Goal: Download file/media

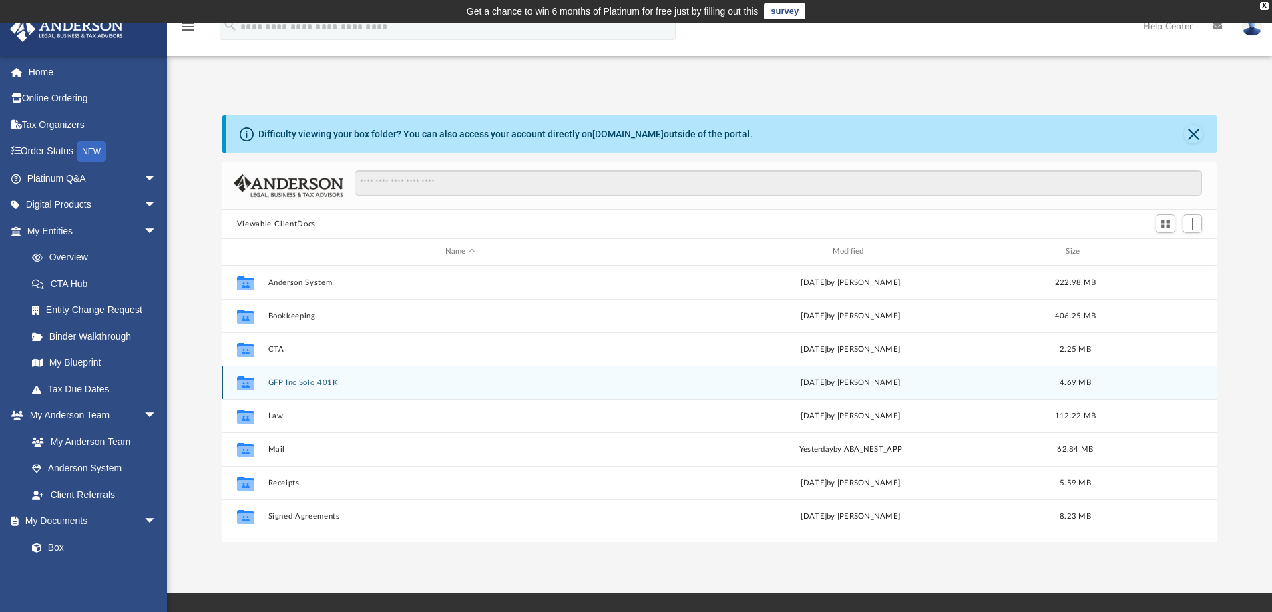
scroll to position [293, 984]
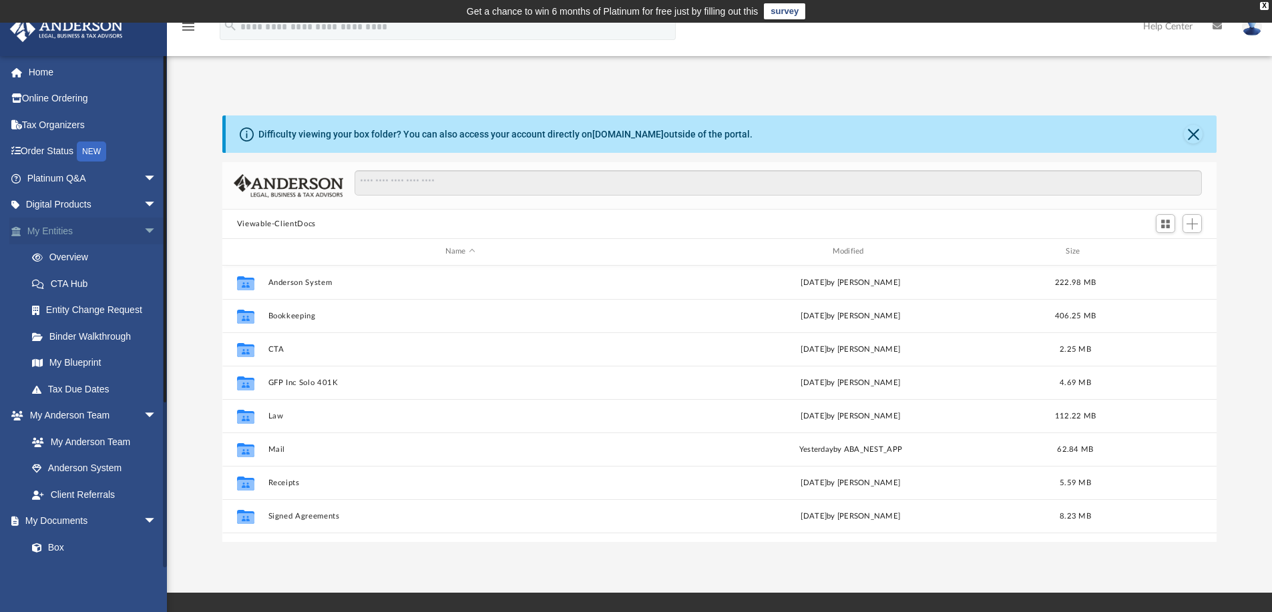
click at [144, 224] on span "arrow_drop_down" at bounding box center [157, 231] width 27 height 27
click at [92, 415] on link "Meeting Minutes" at bounding box center [98, 416] width 158 height 27
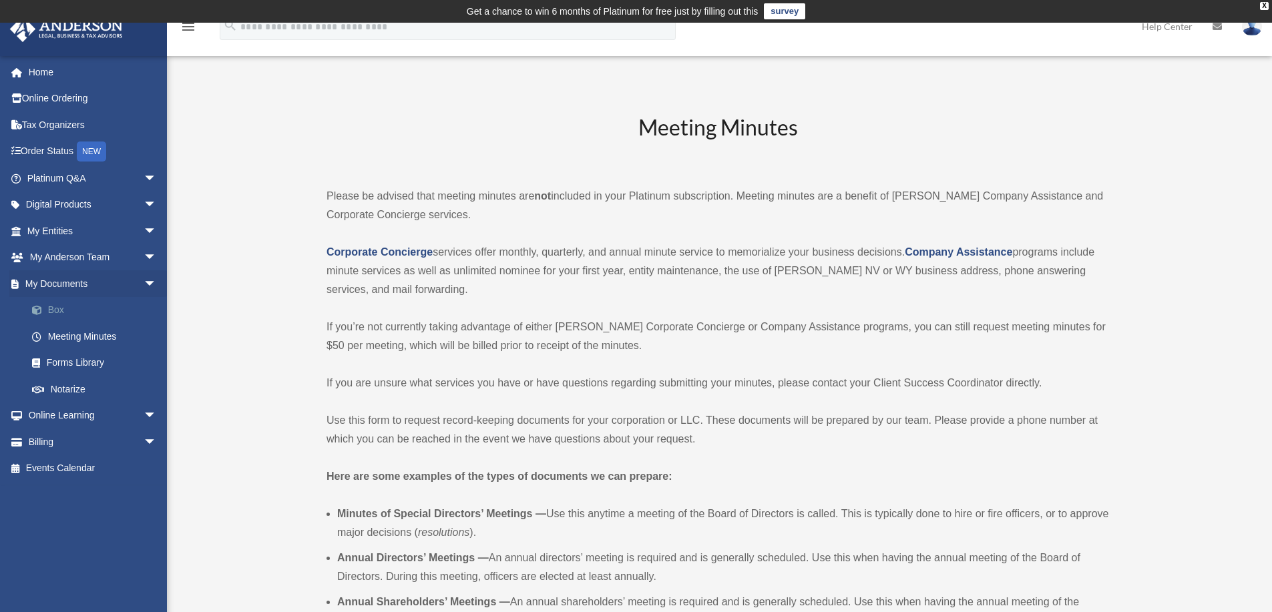
click at [60, 309] on link "Box" at bounding box center [98, 310] width 158 height 27
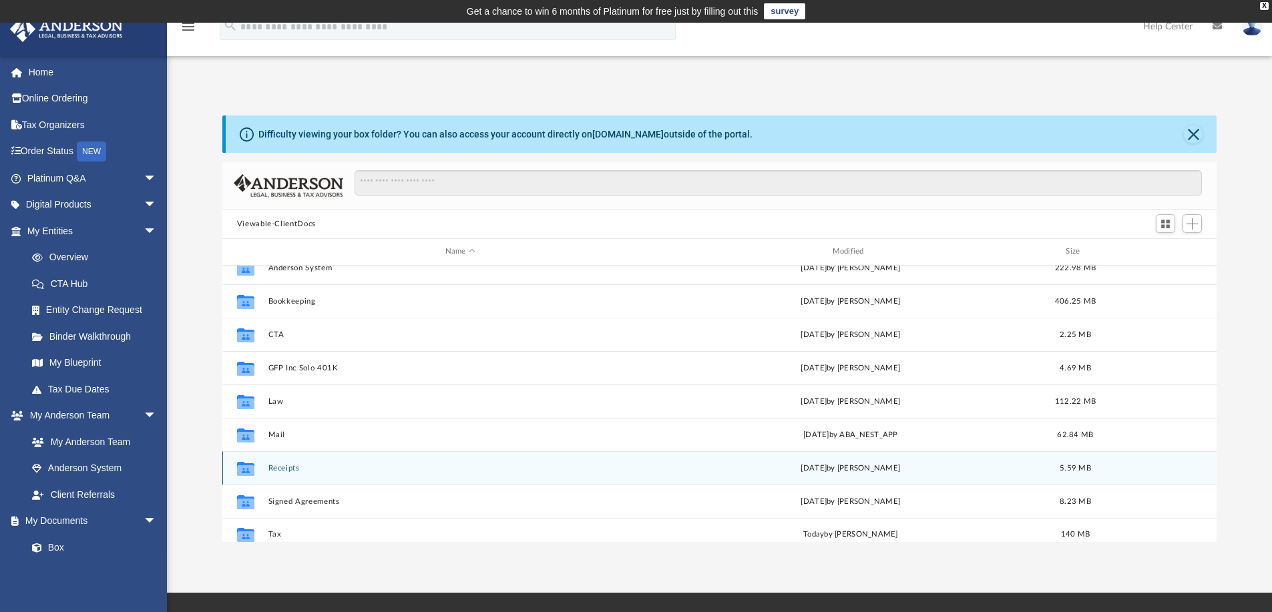
scroll to position [23, 0]
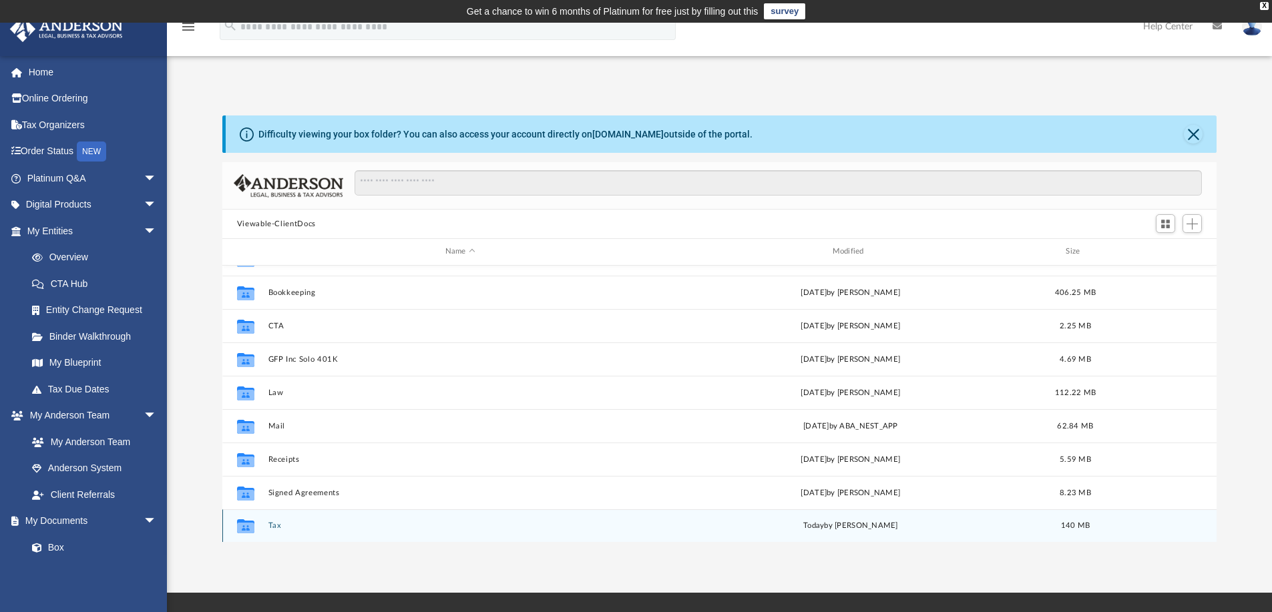
click at [274, 526] on button "Tax" at bounding box center [460, 526] width 385 height 9
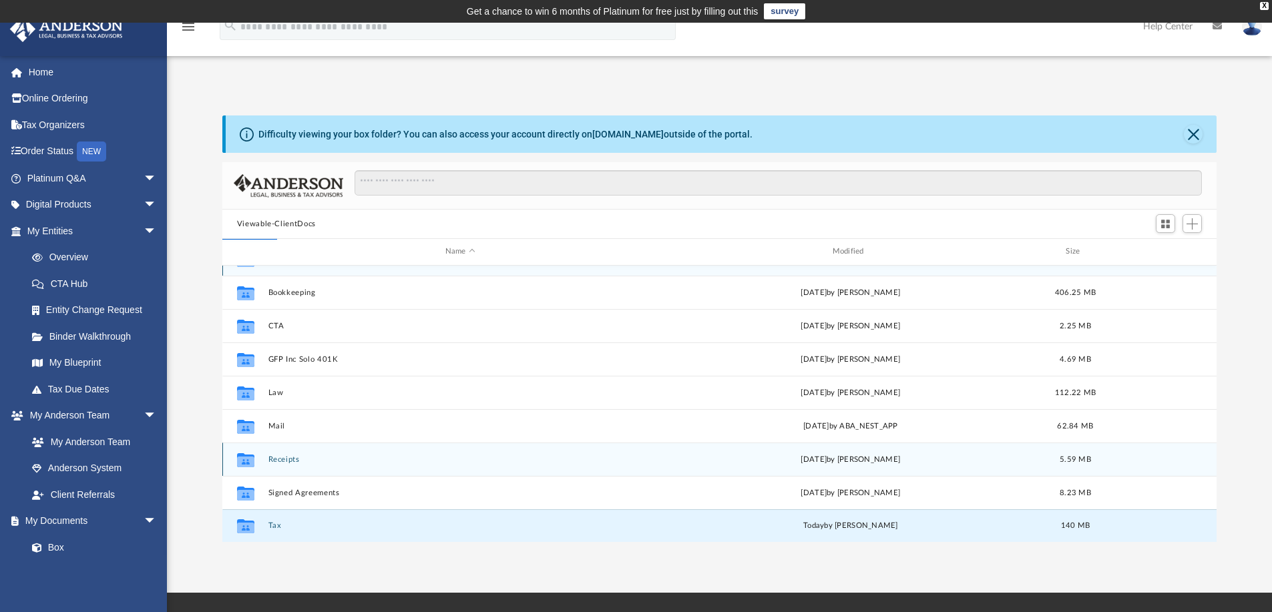
scroll to position [0, 0]
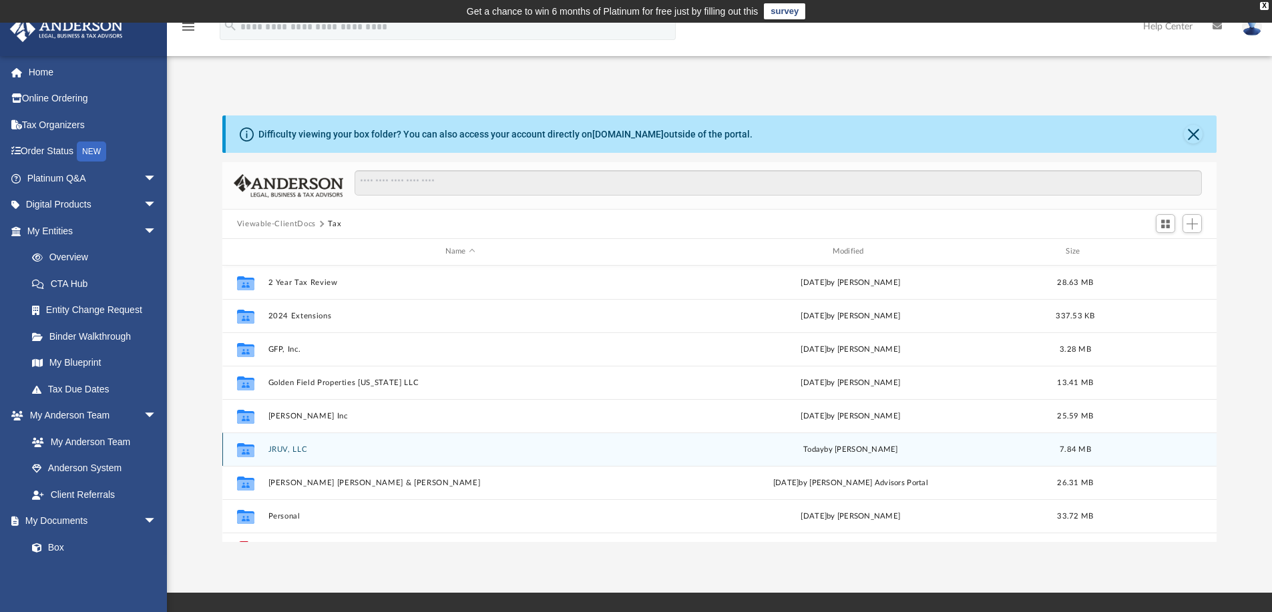
click at [282, 446] on button "JRUV, LLC" at bounding box center [460, 449] width 385 height 9
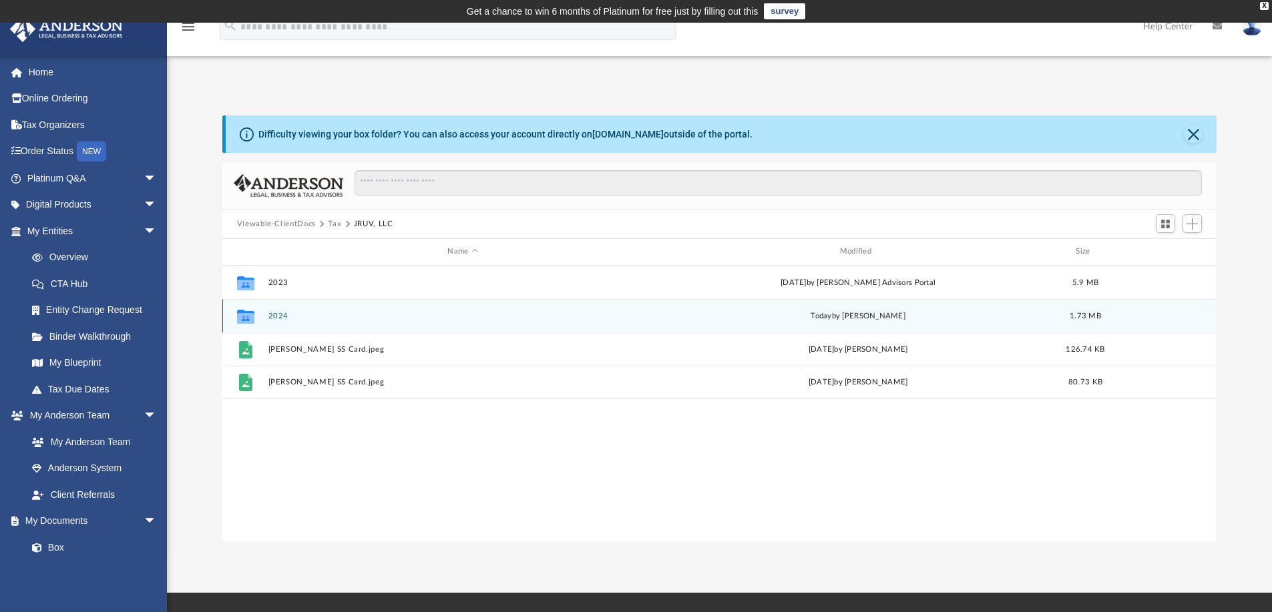
click at [271, 312] on button "2024" at bounding box center [462, 316] width 389 height 9
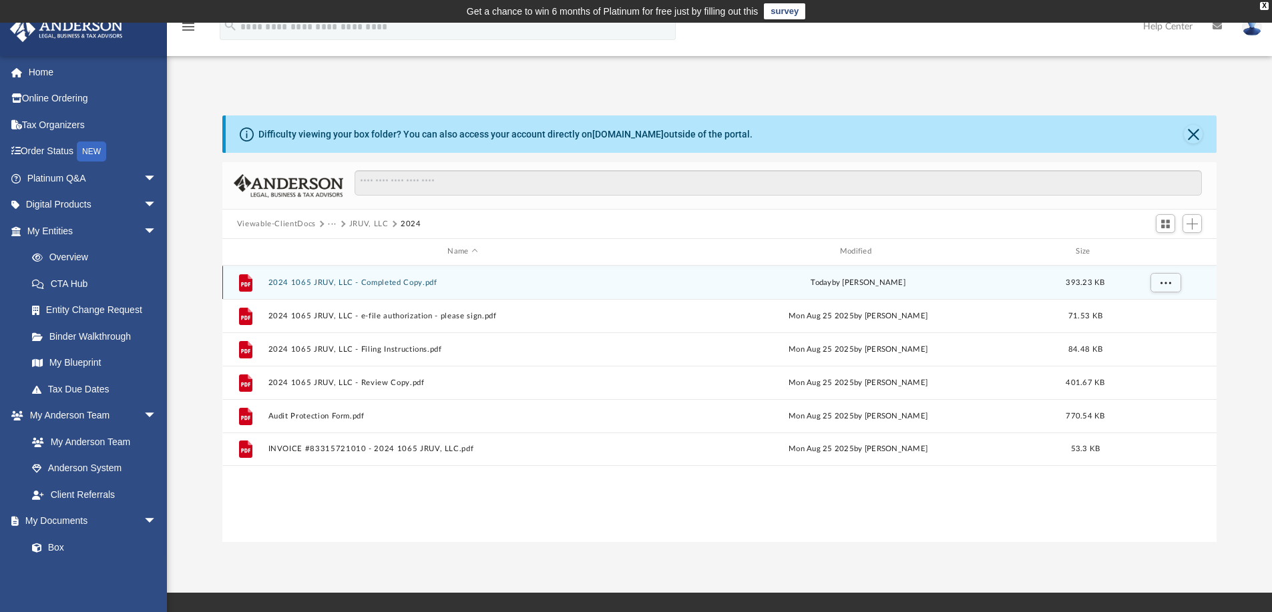
click at [347, 283] on button "2024 1065 JRUV, LLC - Completed Copy.pdf" at bounding box center [462, 282] width 389 height 9
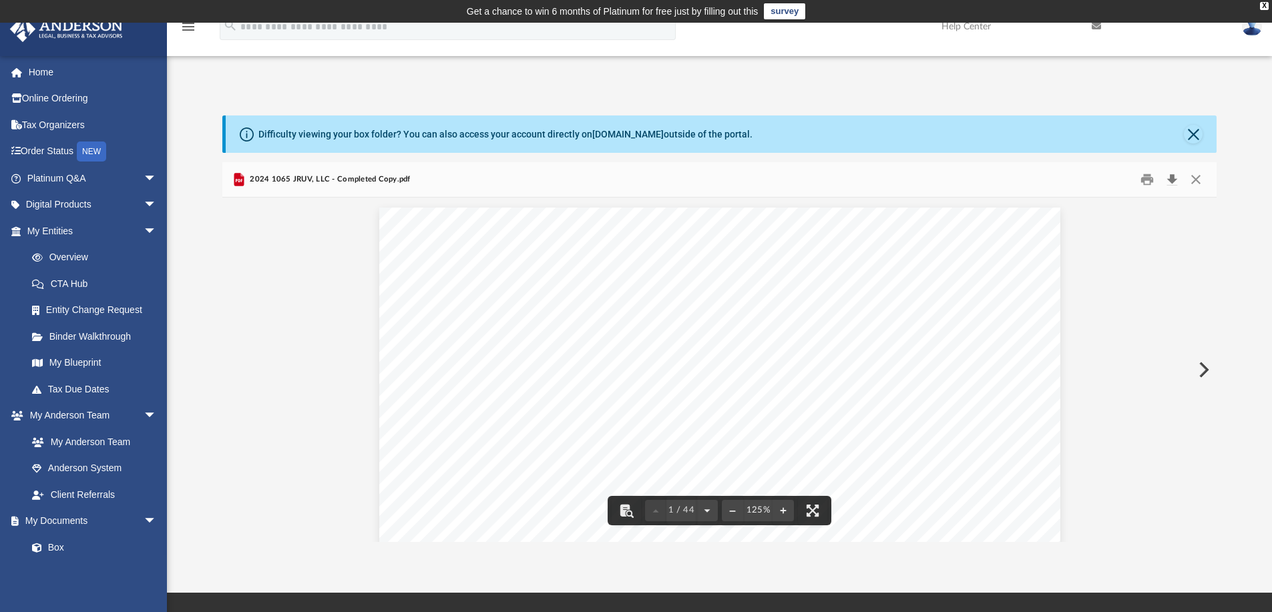
click at [1173, 180] on button "Download" at bounding box center [1172, 180] width 24 height 21
